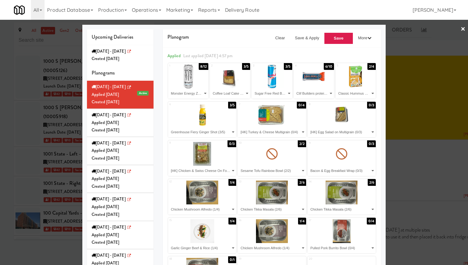
scroll to position [20563, 0]
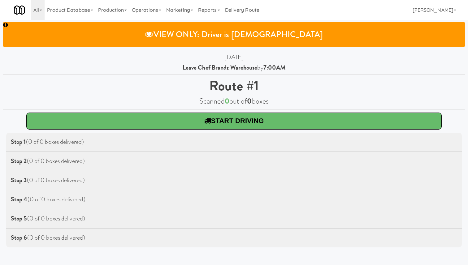
click at [21, 142] on b "Stop 1" at bounding box center [18, 141] width 15 height 9
click at [185, 12] on link "Marketing" at bounding box center [180, 10] width 32 height 20
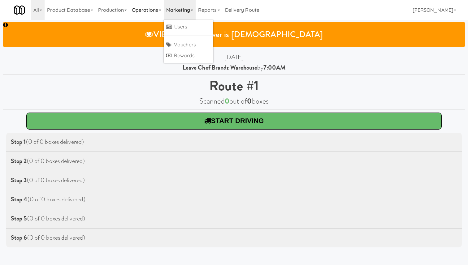
click at [158, 10] on link "Operations" at bounding box center [146, 10] width 34 height 20
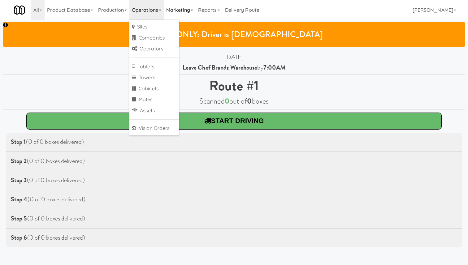
click at [188, 11] on link "Marketing" at bounding box center [180, 10] width 32 height 20
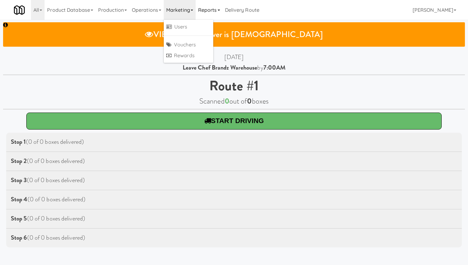
click at [210, 9] on link "Reports" at bounding box center [209, 10] width 27 height 20
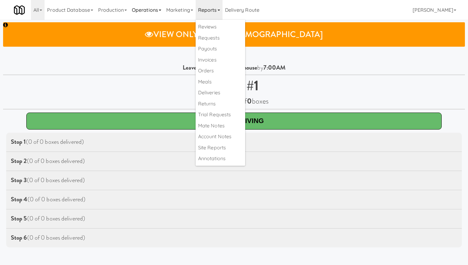
click at [147, 11] on link "Operations" at bounding box center [146, 10] width 34 height 20
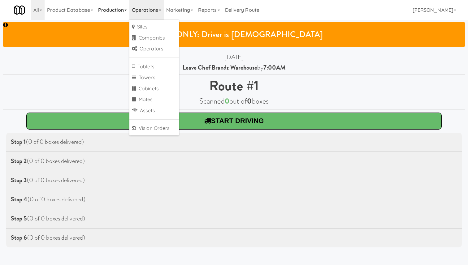
click at [115, 5] on link "Production" at bounding box center [113, 10] width 34 height 20
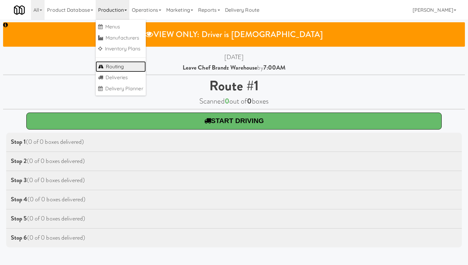
click at [132, 68] on link "Routing" at bounding box center [121, 66] width 50 height 11
